Goal: Use online tool/utility: Utilize a website feature to perform a specific function

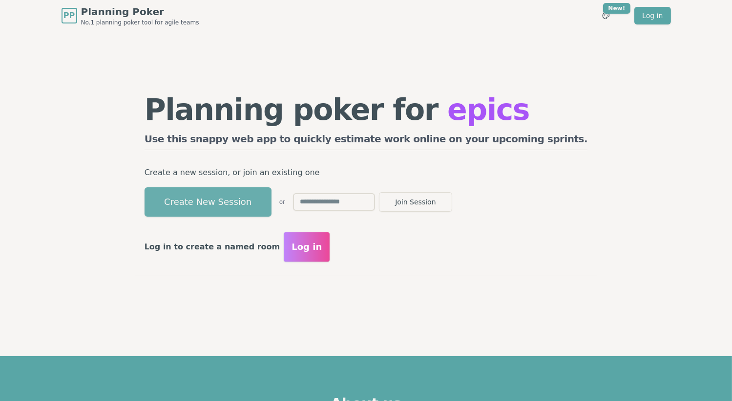
click at [272, 201] on button "Create New Session" at bounding box center [208, 201] width 127 height 29
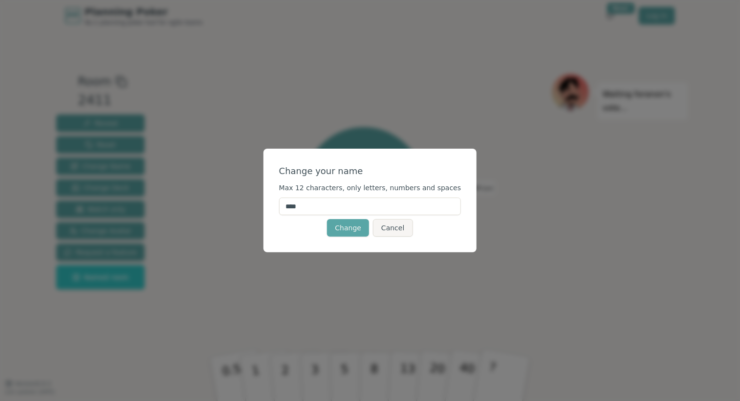
click at [322, 203] on input "****" at bounding box center [370, 206] width 182 height 18
type input "*"
type input "*********"
click button "Change" at bounding box center [348, 228] width 42 height 18
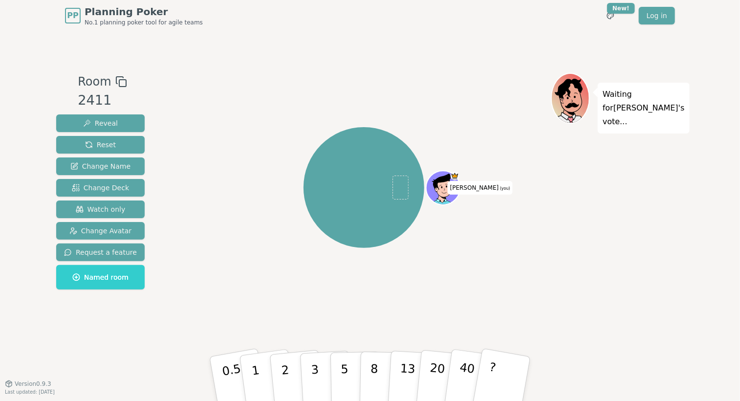
drag, startPoint x: 229, startPoint y: 376, endPoint x: 167, endPoint y: 300, distance: 97.9
click at [167, 300] on div "Room 2411 Reveal Reset Change Name Change Deck Watch only Change Avatar Request…" at bounding box center [369, 207] width 635 height 269
click at [111, 191] on span "Change Deck" at bounding box center [100, 188] width 57 height 10
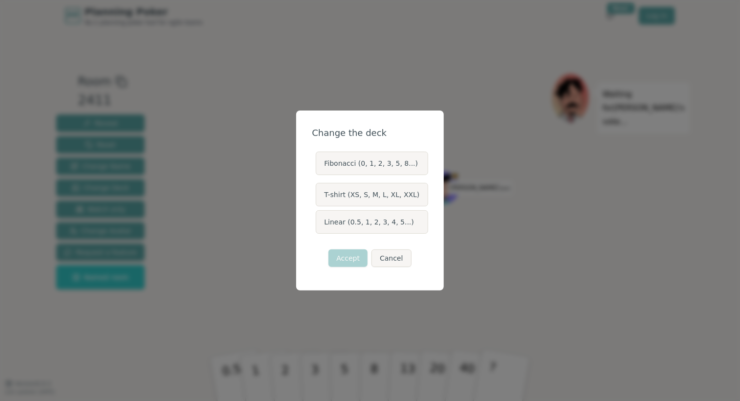
click at [397, 151] on div "Fibonacci (0, 1, 2, 3, 5, 8...) T-shirt (XS, S, M, L, XL, XXL) Linear (0.5, 1, …" at bounding box center [370, 193] width 116 height 98
click at [397, 160] on label "Fibonacci (0, 1, 2, 3, 5, 8...)" at bounding box center [372, 162] width 112 height 23
click at [319, 160] on button "Fibonacci (0, 1, 2, 3, 5, 8...)" at bounding box center [315, 163] width 8 height 8
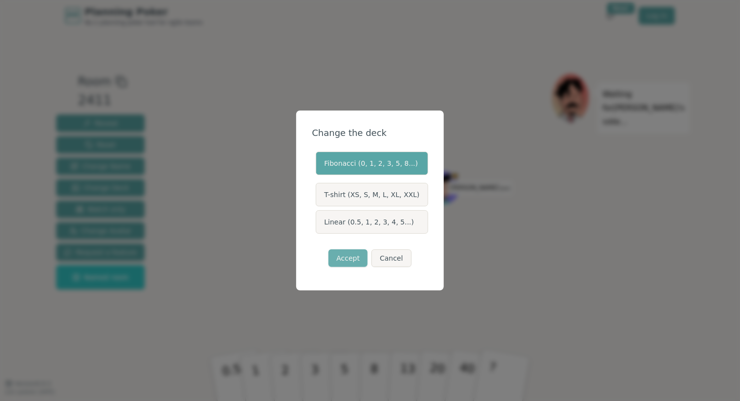
click at [348, 254] on button "Accept" at bounding box center [347, 258] width 39 height 18
